Goal: Task Accomplishment & Management: Use online tool/utility

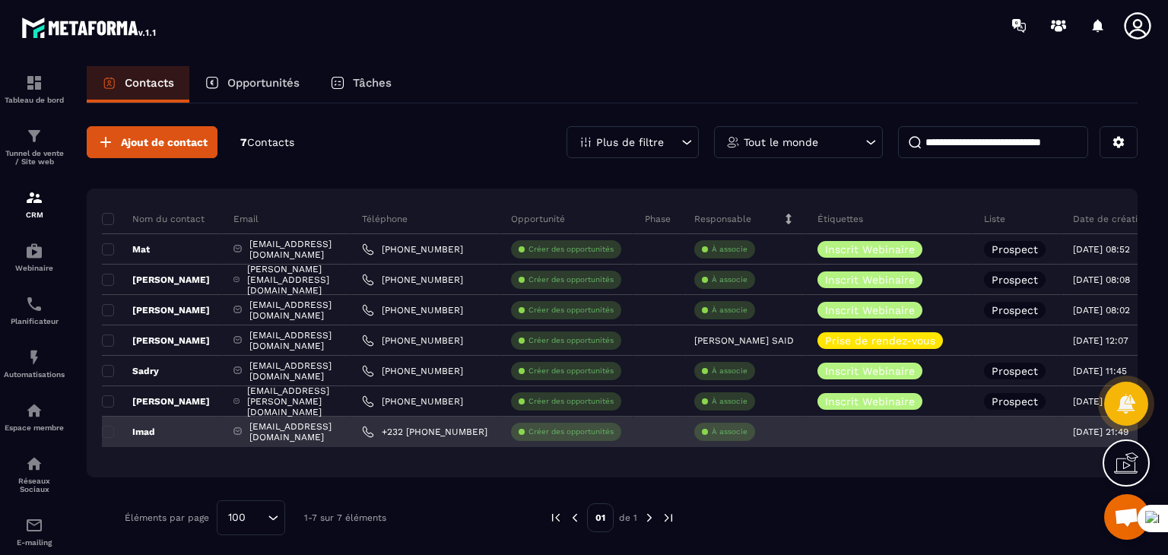
scroll to position [1675, 0]
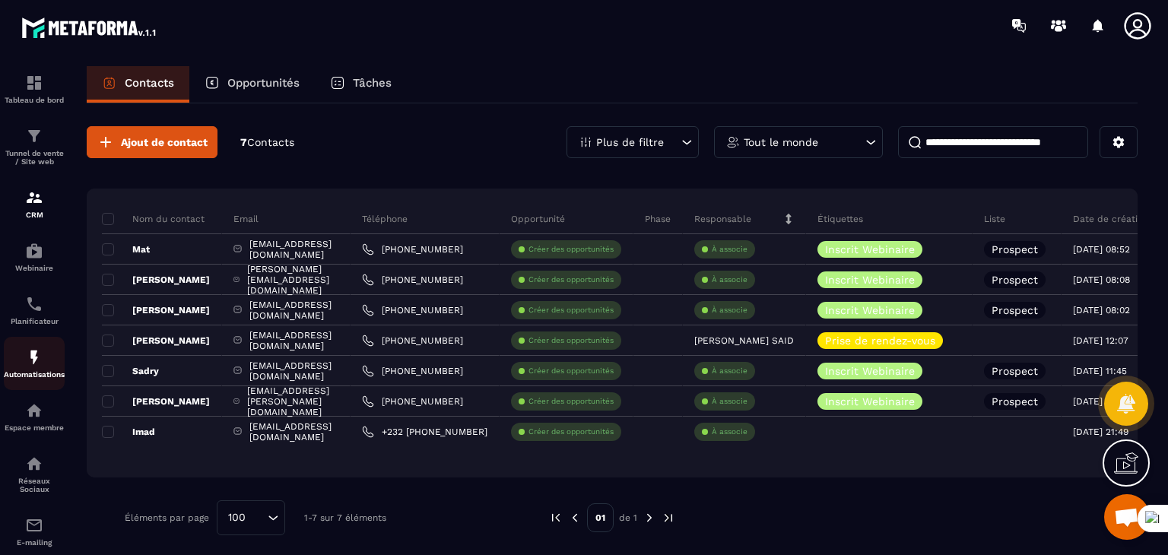
click at [21, 365] on div "Automatisations" at bounding box center [34, 363] width 61 height 30
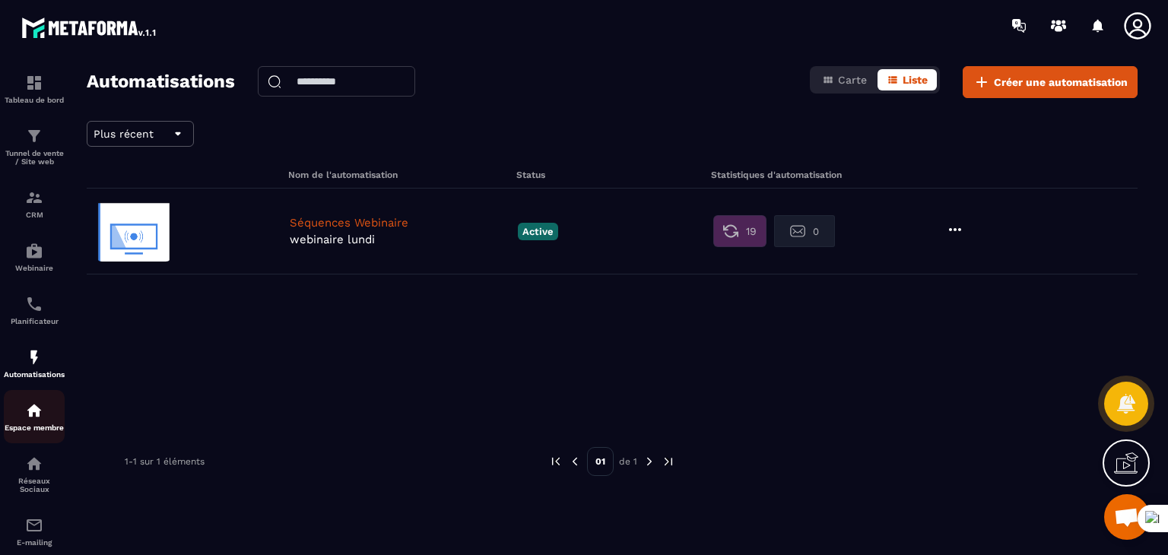
click at [44, 404] on link "Espace membre" at bounding box center [34, 416] width 61 height 53
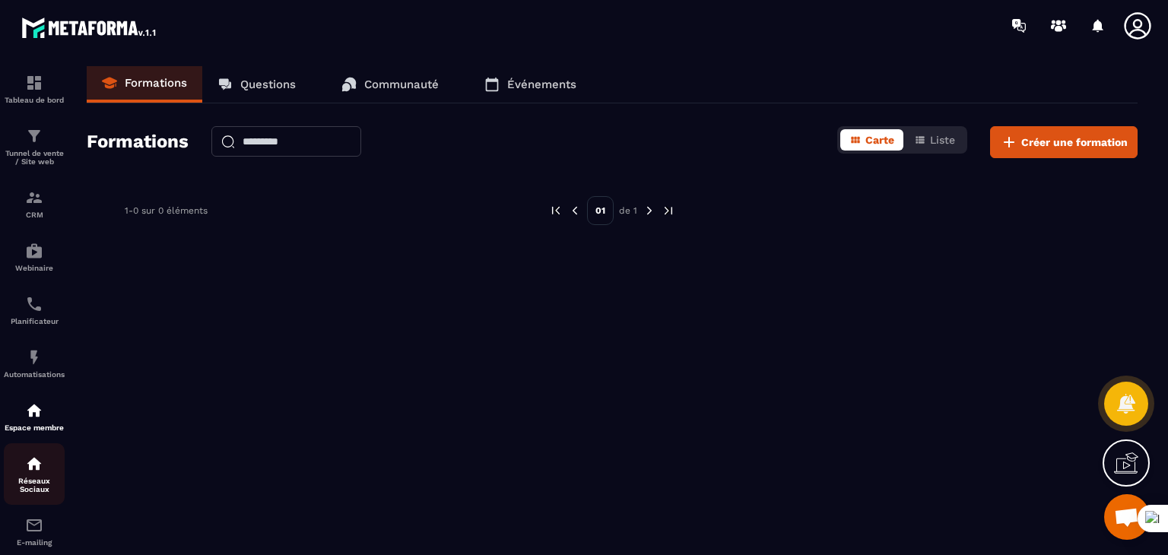
click at [36, 489] on p "Réseaux Sociaux" at bounding box center [34, 485] width 61 height 17
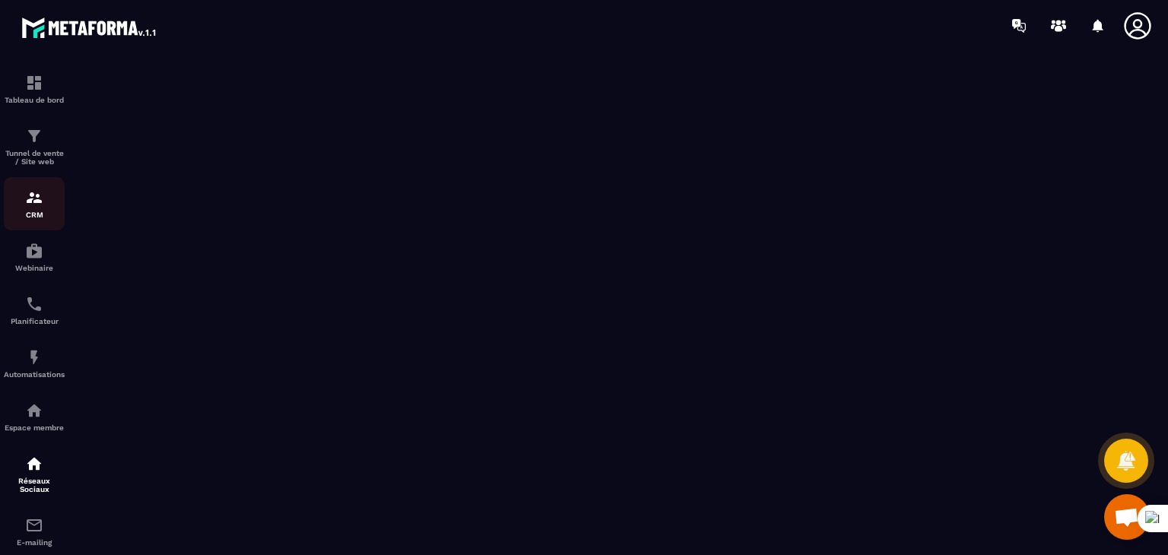
click at [34, 196] on img at bounding box center [34, 198] width 18 height 18
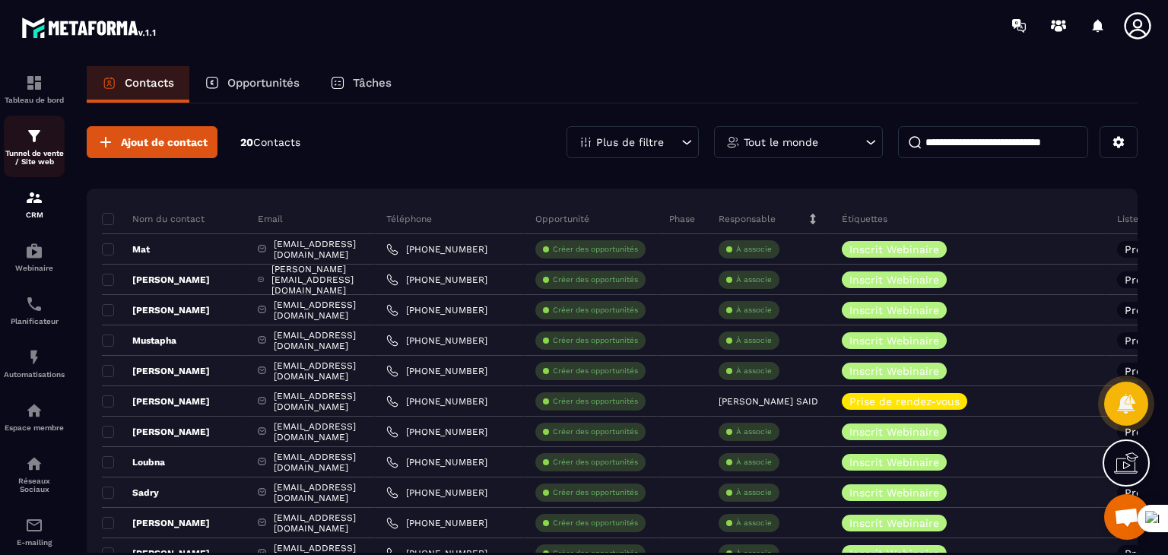
click at [33, 143] on img at bounding box center [34, 136] width 18 height 18
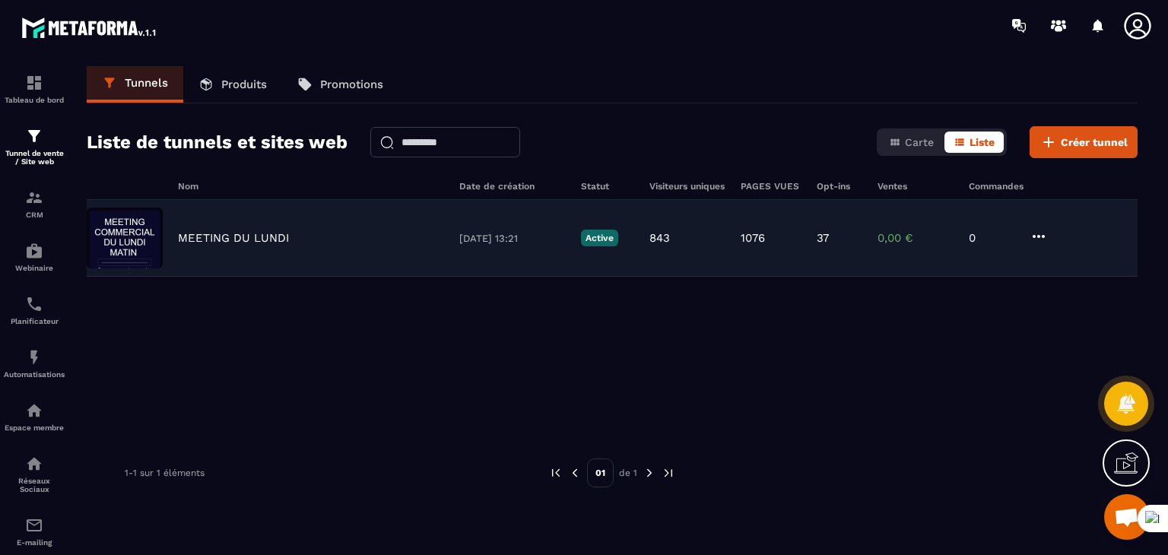
click at [243, 259] on div "MEETING DU LUNDI [DATE] 13:21 Active 843 1076 37 0,00 € 0" at bounding box center [612, 238] width 1051 height 77
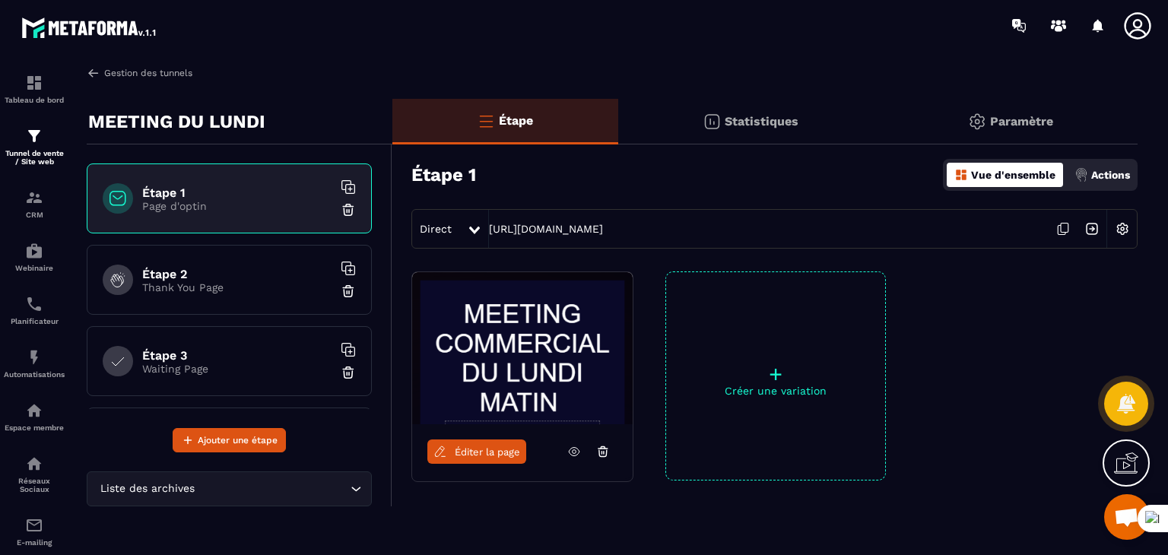
click at [94, 74] on img at bounding box center [94, 73] width 14 height 14
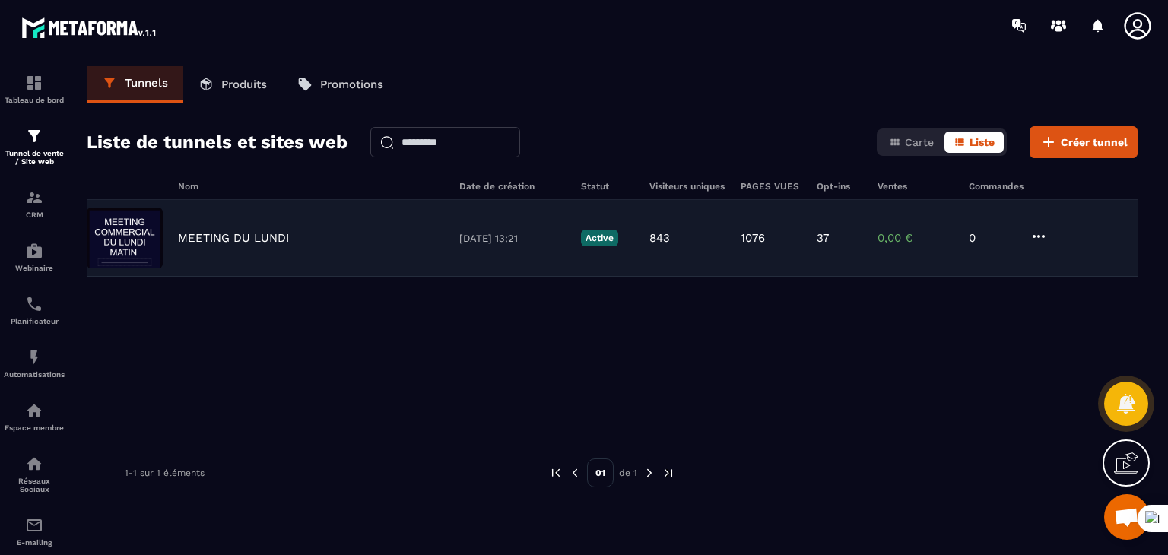
click at [826, 236] on p "37" at bounding box center [823, 238] width 12 height 14
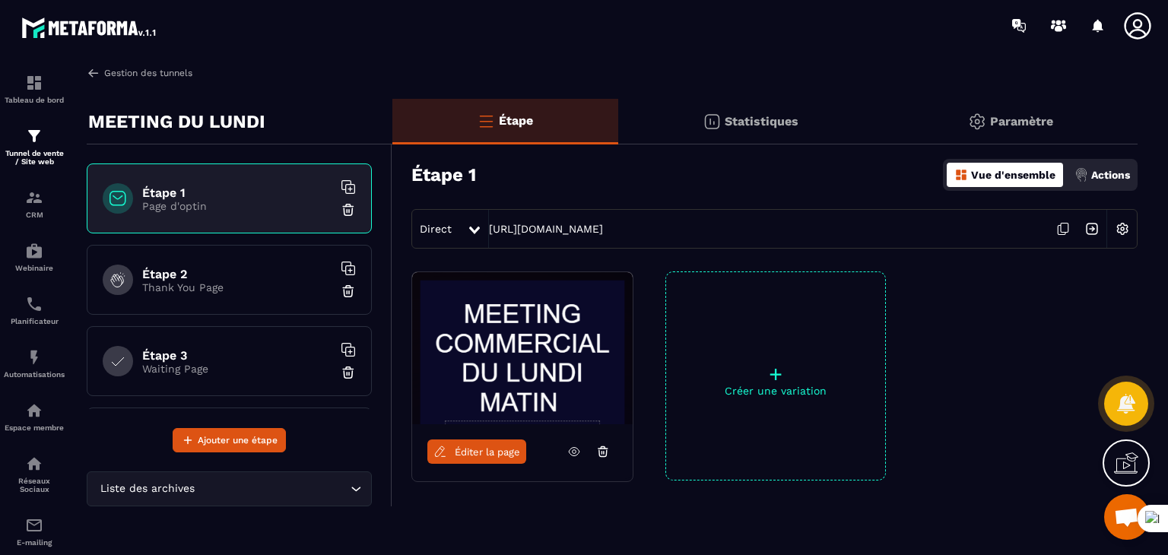
click at [94, 72] on img at bounding box center [94, 73] width 14 height 14
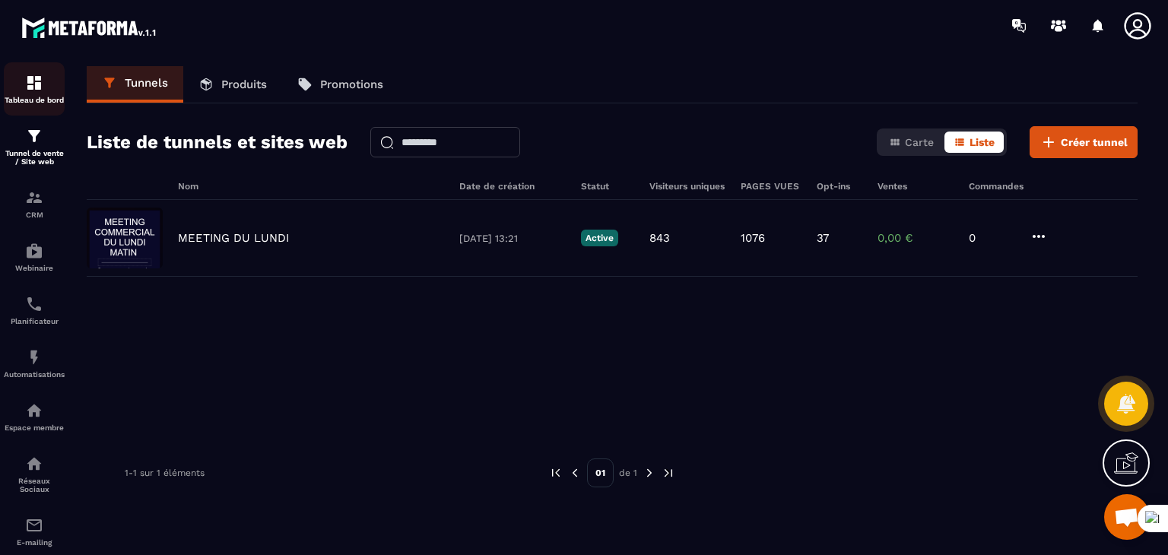
click at [36, 92] on div "Tableau de bord" at bounding box center [34, 89] width 61 height 30
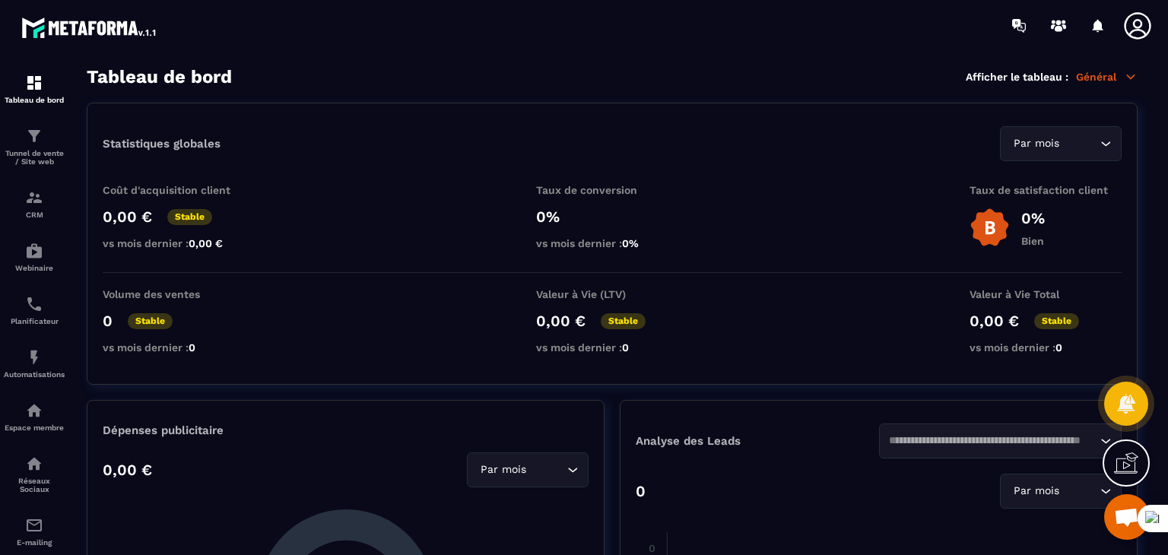
click at [898, 176] on div "Statistiques globales Par mois Loading... Coût d'acquisition client 0,00 € Stab…" at bounding box center [612, 244] width 1051 height 282
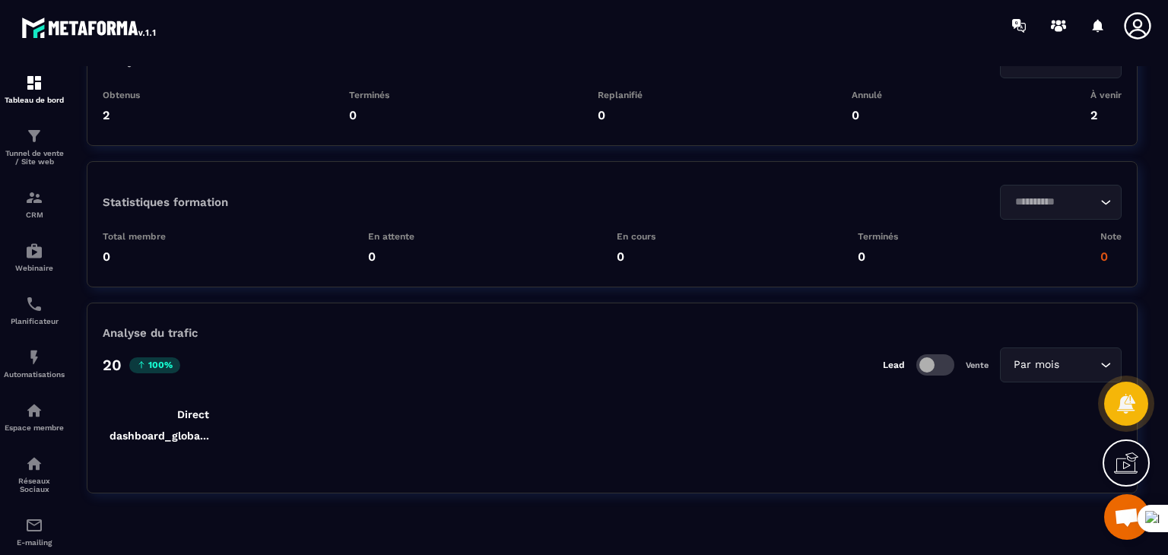
scroll to position [3532, 0]
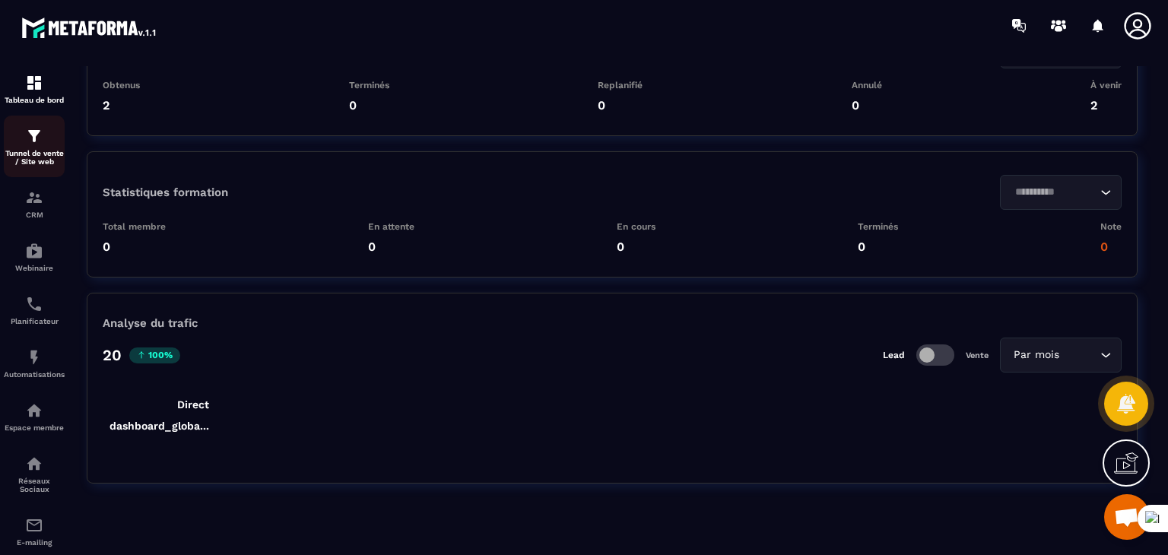
click at [49, 152] on p "Tunnel de vente / Site web" at bounding box center [34, 157] width 61 height 17
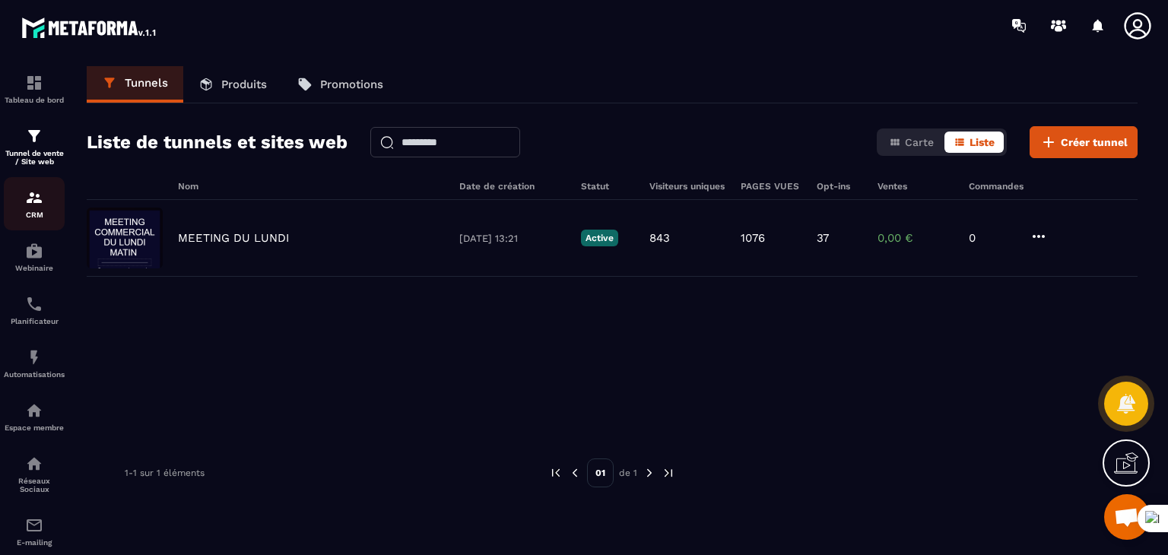
click at [37, 200] on img at bounding box center [34, 198] width 18 height 18
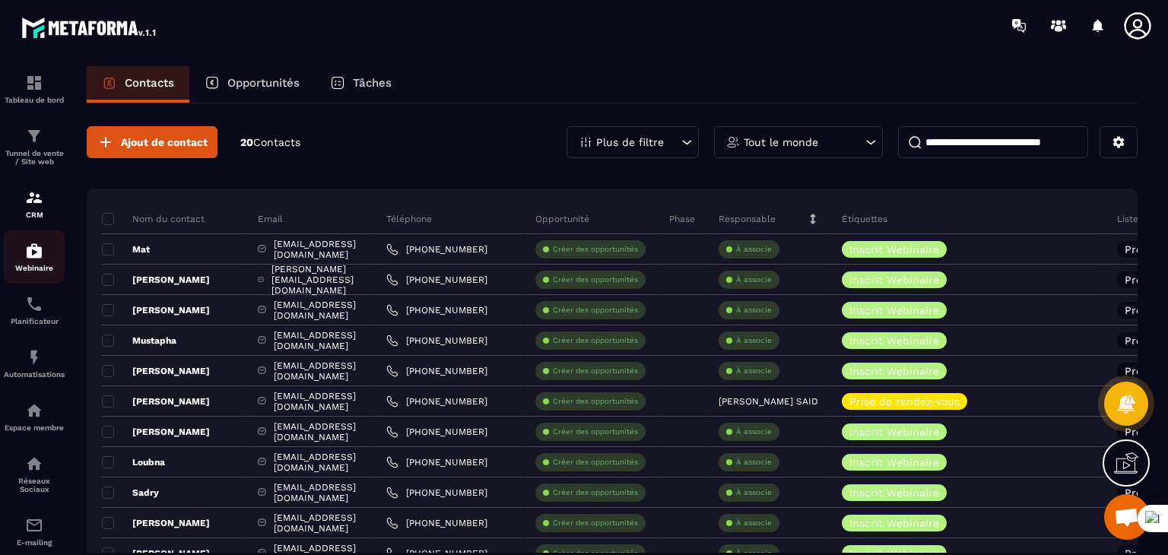
click at [30, 260] on img at bounding box center [34, 251] width 18 height 18
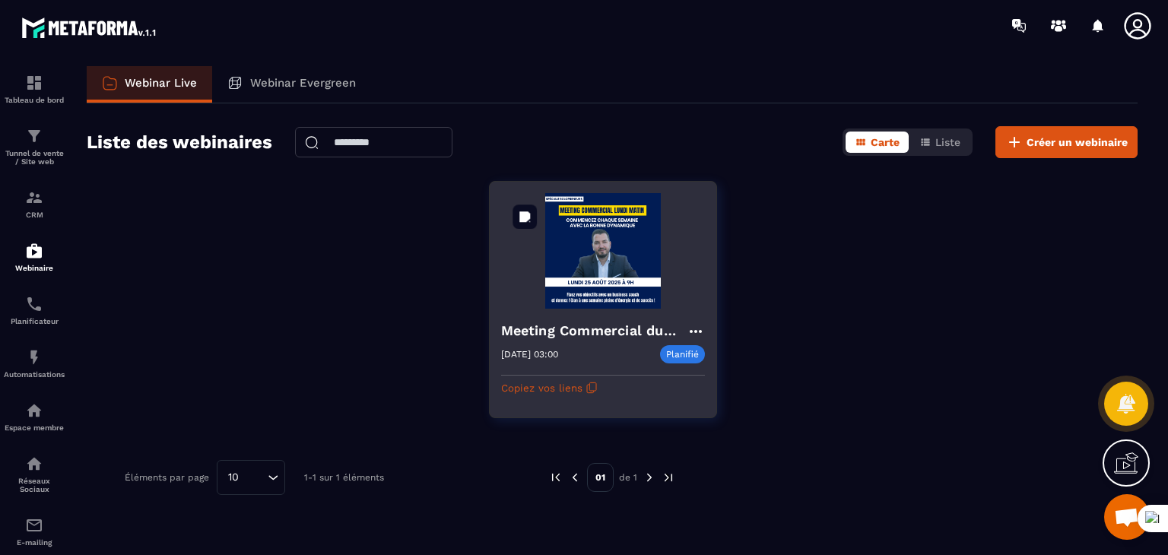
click at [575, 253] on img at bounding box center [603, 251] width 204 height 116
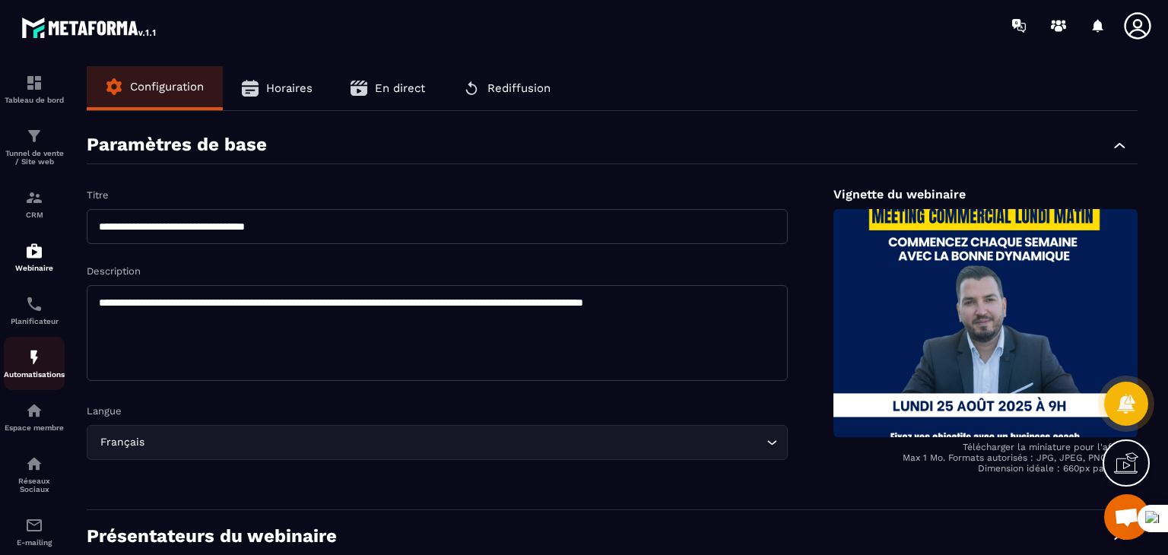
click at [25, 360] on img at bounding box center [34, 357] width 18 height 18
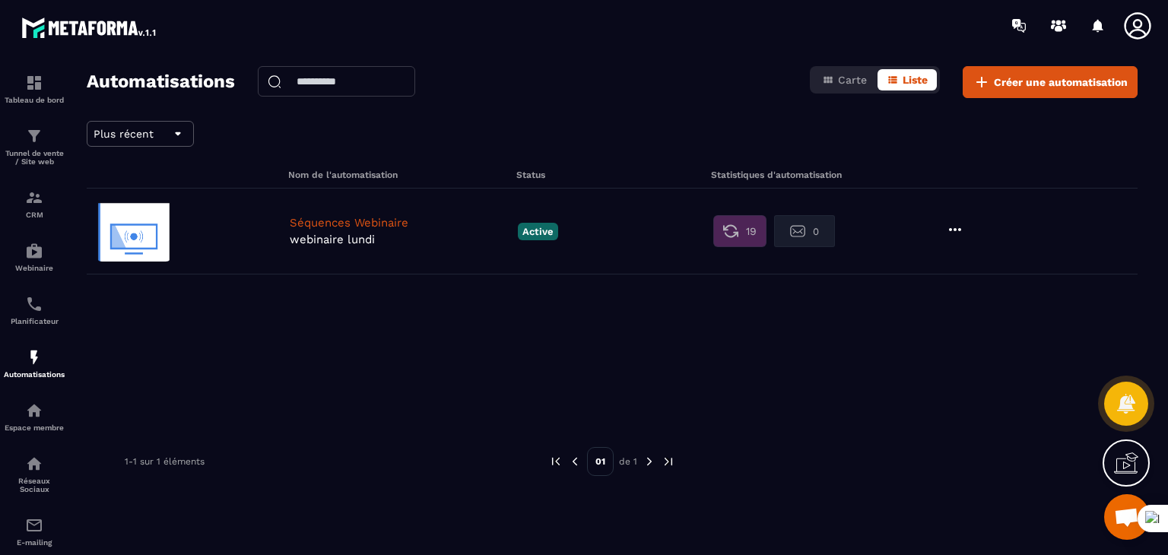
click at [654, 223] on div "Active" at bounding box center [611, 231] width 195 height 17
click at [441, 216] on p "Séquences Webinaire" at bounding box center [400, 223] width 221 height 14
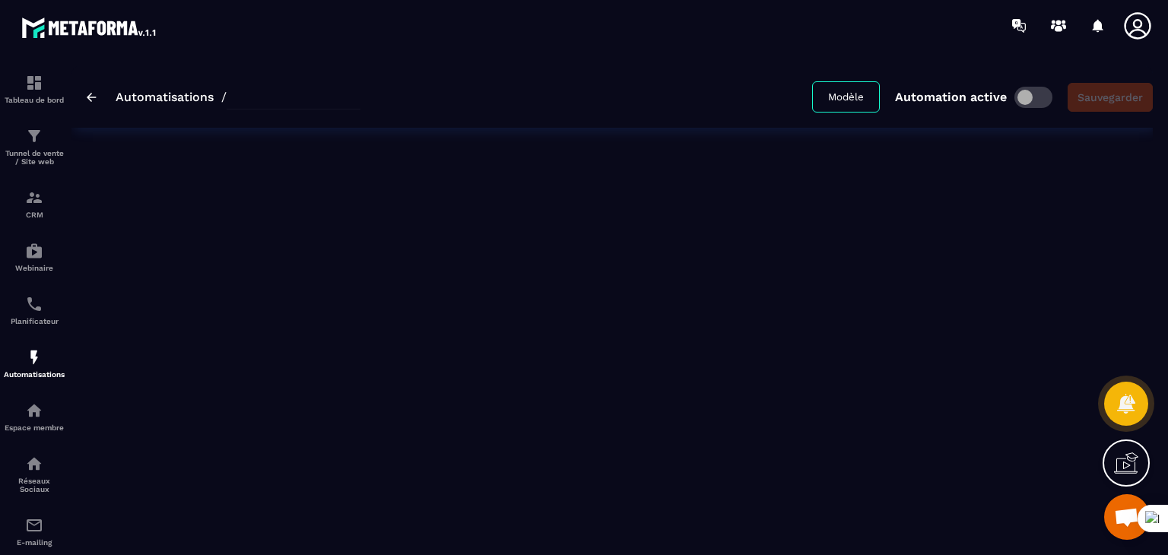
type input "**********"
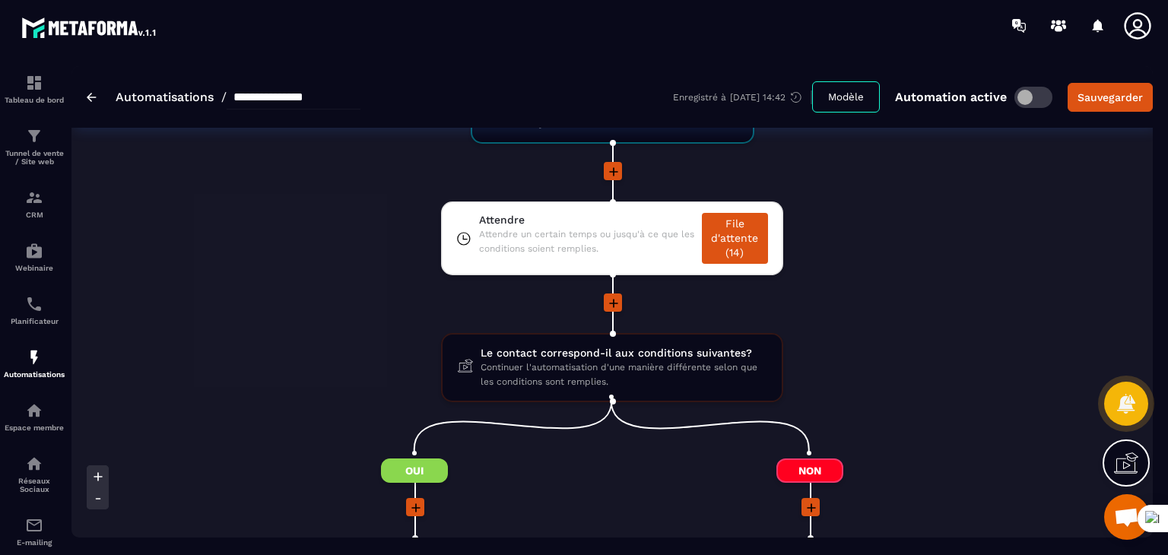
scroll to position [1552, 0]
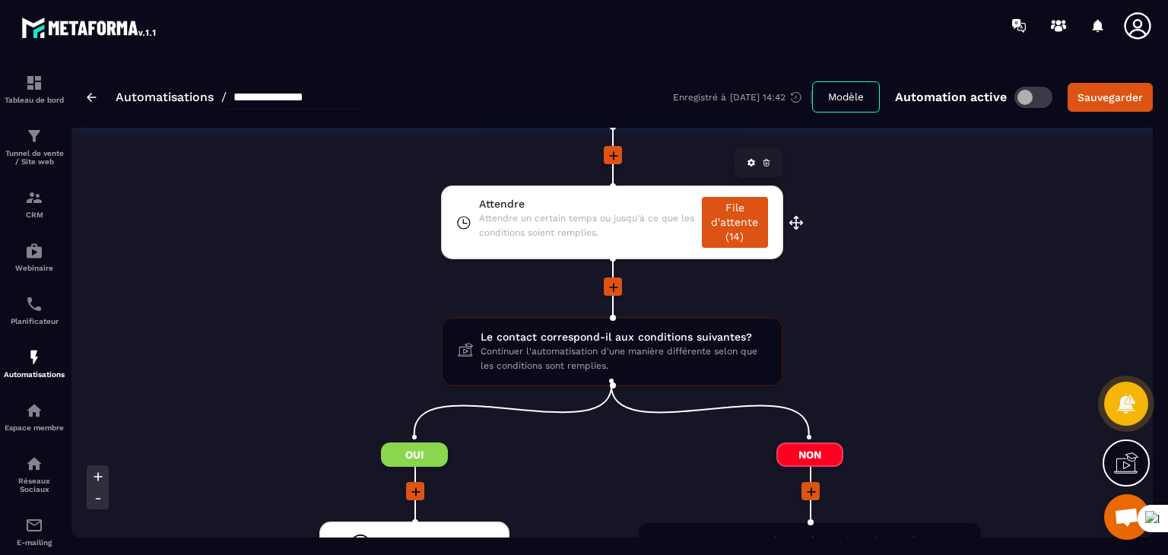
click at [734, 211] on link "File d'attente (14)" at bounding box center [735, 222] width 66 height 51
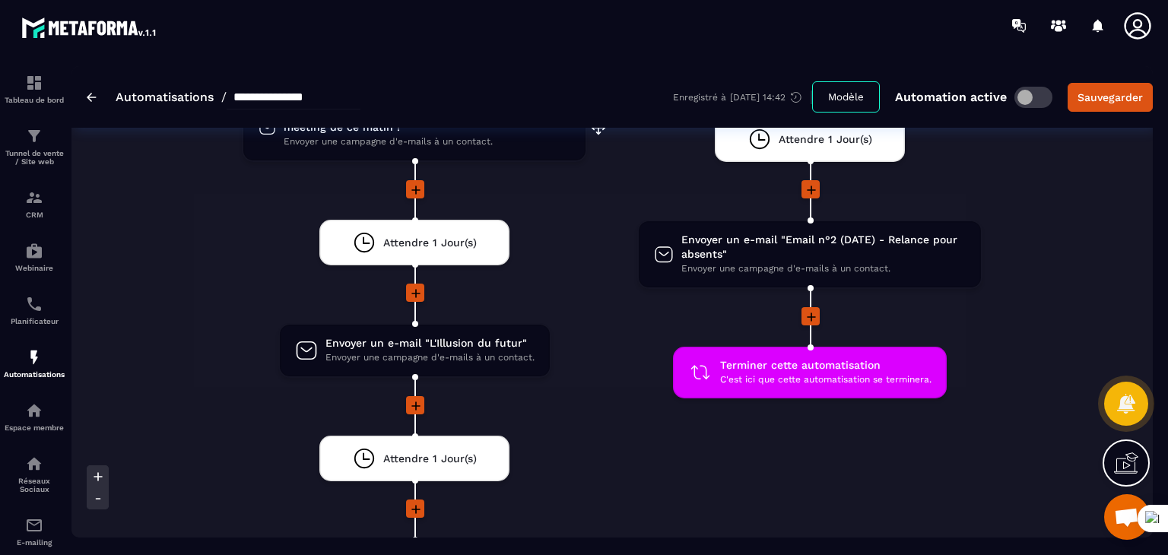
scroll to position [2099, 0]
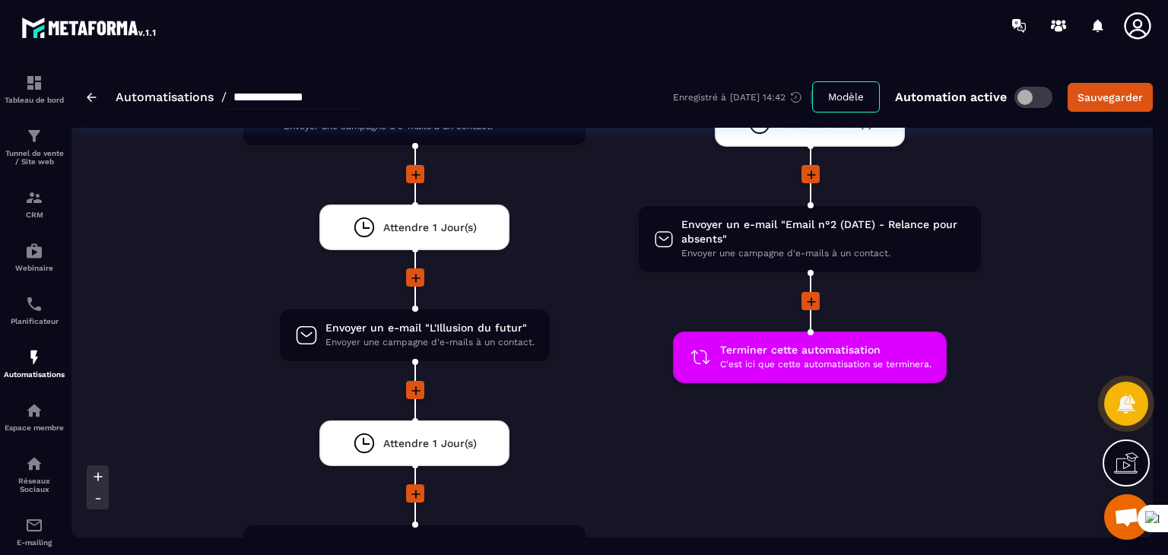
click at [593, 245] on div "Oui Attendre 1 Heure(s) drag-arrow Envoyer un e-mail "Merci pour ta présence au…" at bounding box center [415, 524] width 396 height 1258
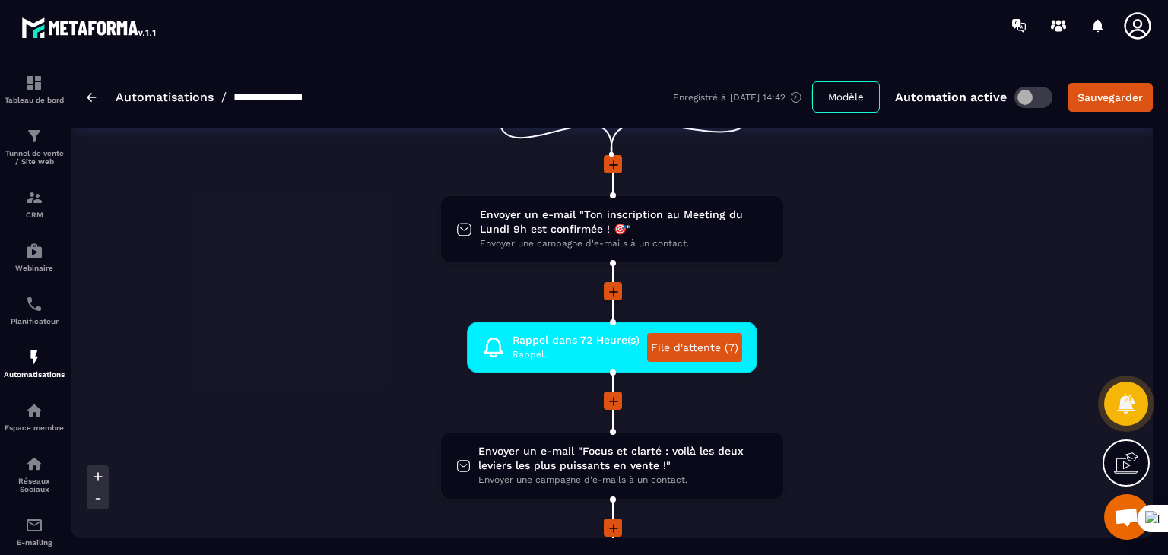
scroll to position [0, 0]
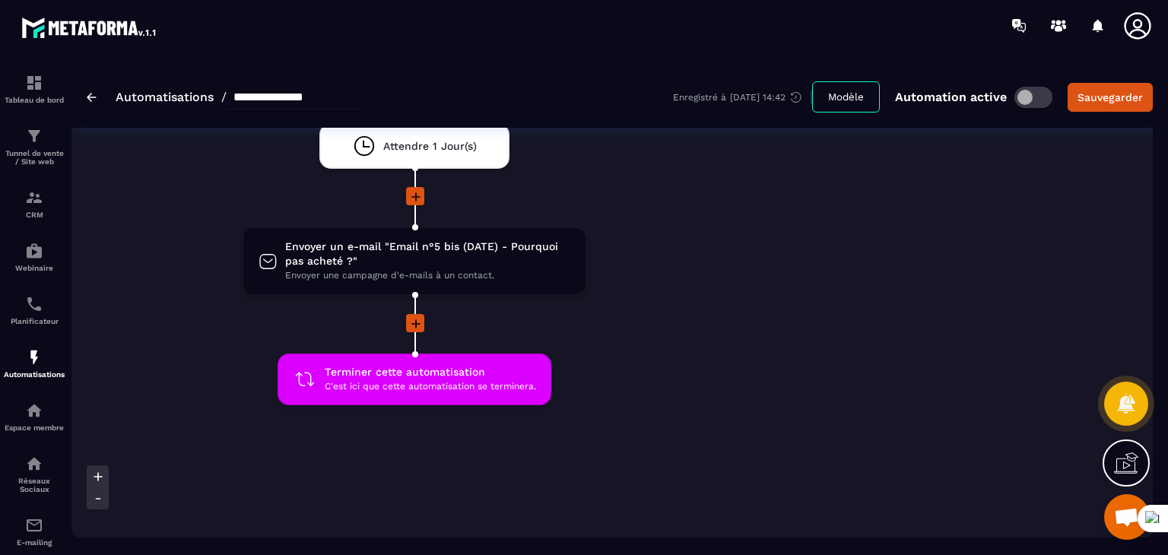
scroll to position [2829, 0]
